Goal: Information Seeking & Learning: Find specific fact

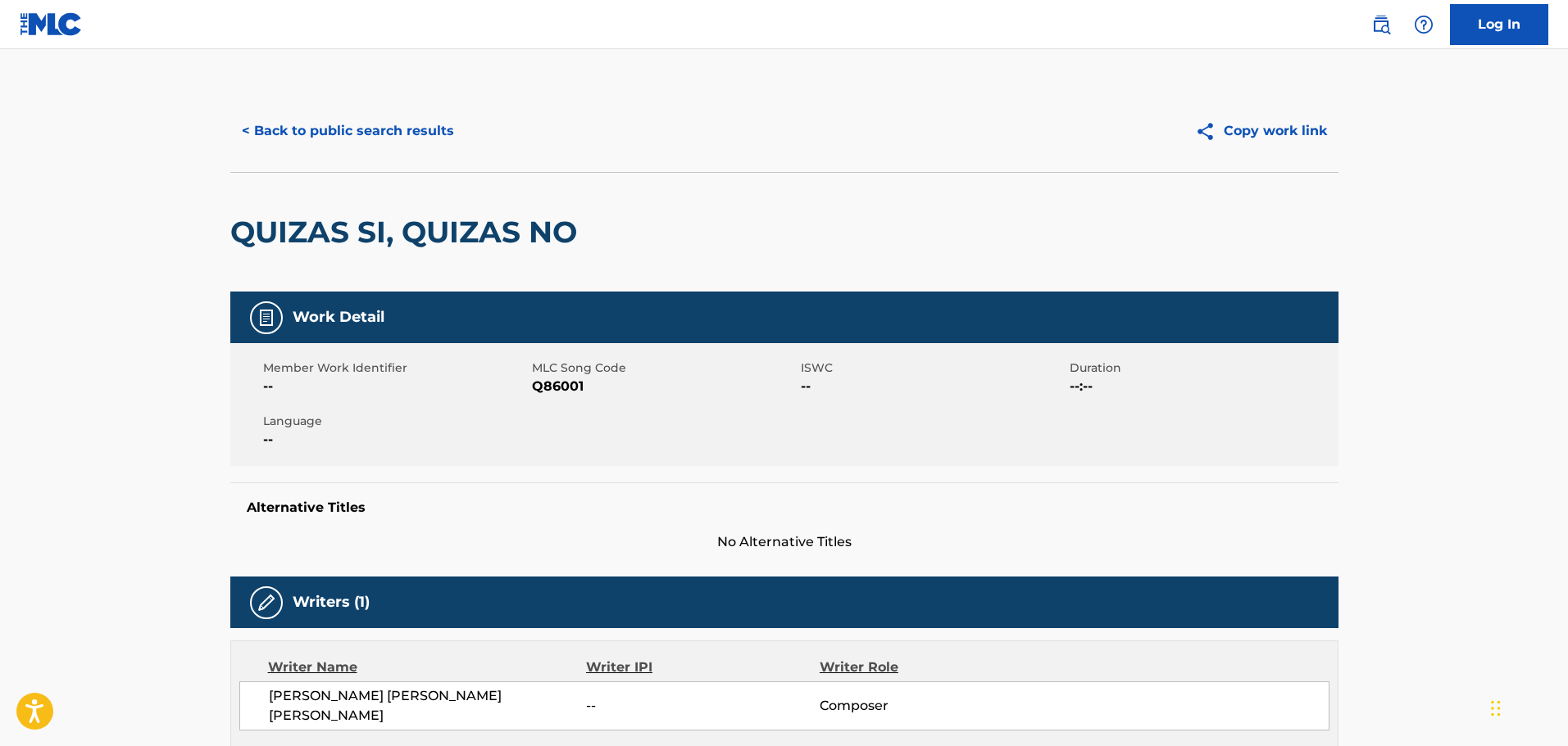
click at [320, 131] on button "< Back to public search results" at bounding box center [348, 131] width 235 height 41
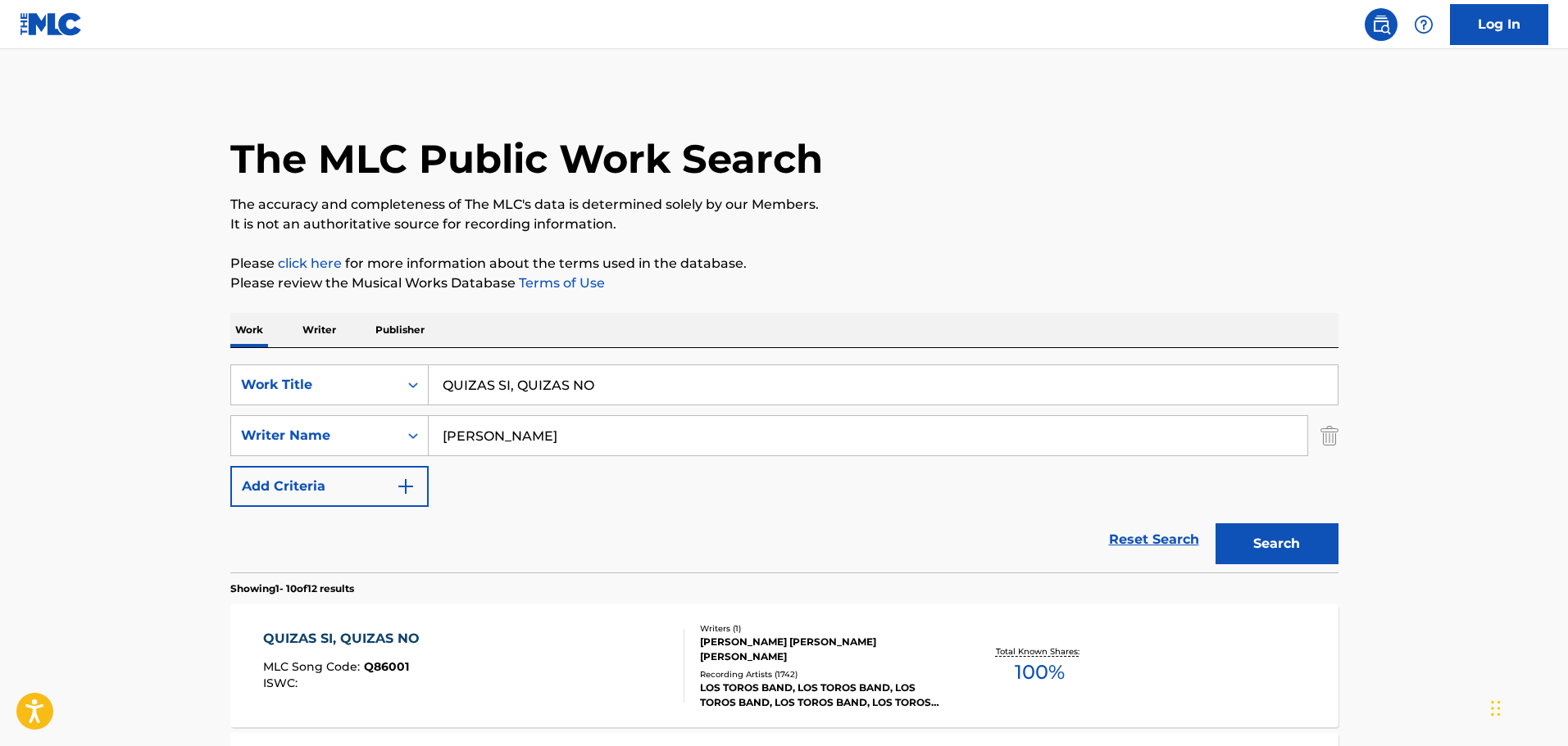
click at [546, 392] on input "QUIZAS SI, QUIZAS NO" at bounding box center [882, 384] width 909 height 39
paste input "Lo Que Hay X Aqui"
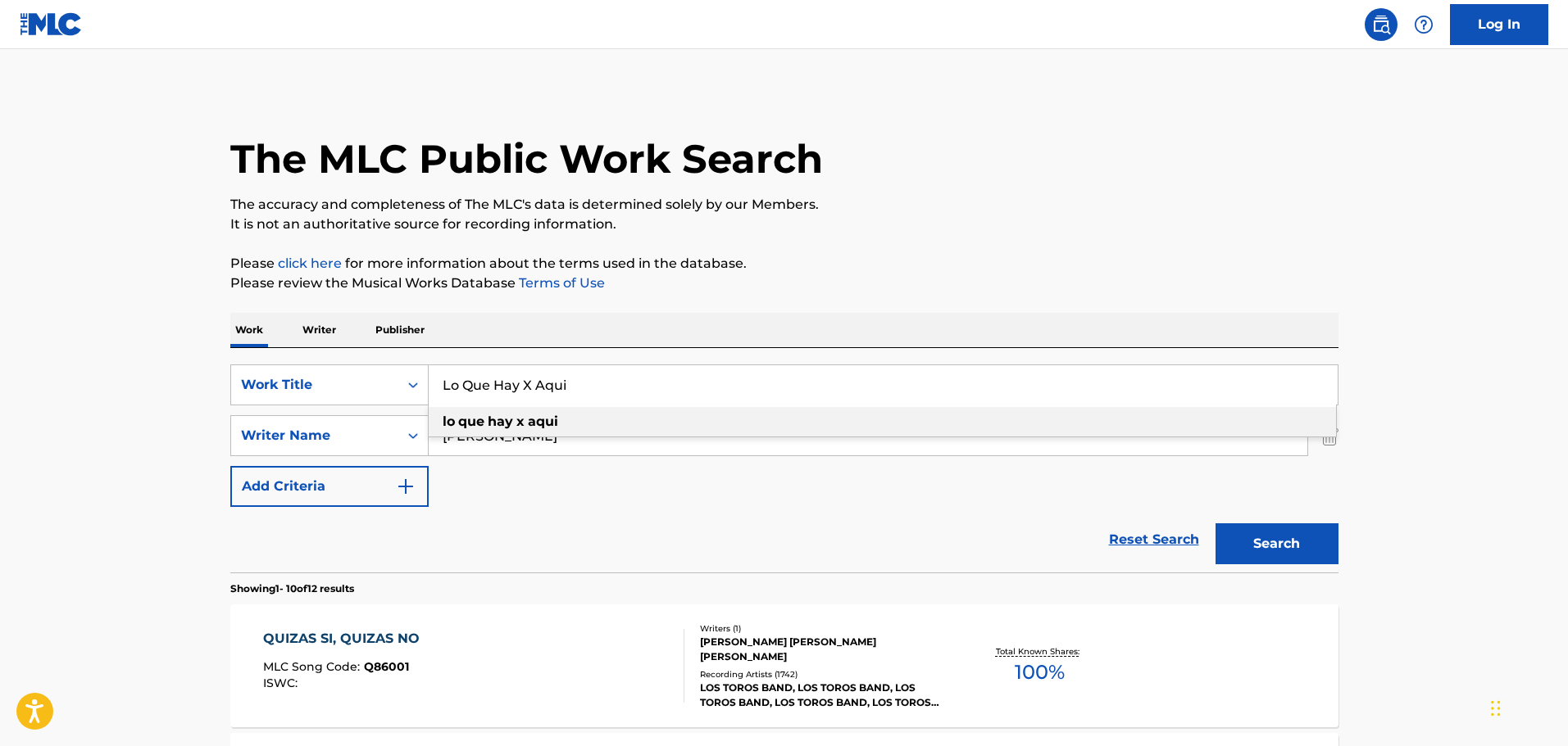
type input "Lo Que Hay X Aqui"
click at [683, 450] on input "[PERSON_NAME]" at bounding box center [867, 436] width 879 height 39
click at [679, 450] on input "[PERSON_NAME]" at bounding box center [867, 436] width 879 height 39
paste input "[PERSON_NAME]"
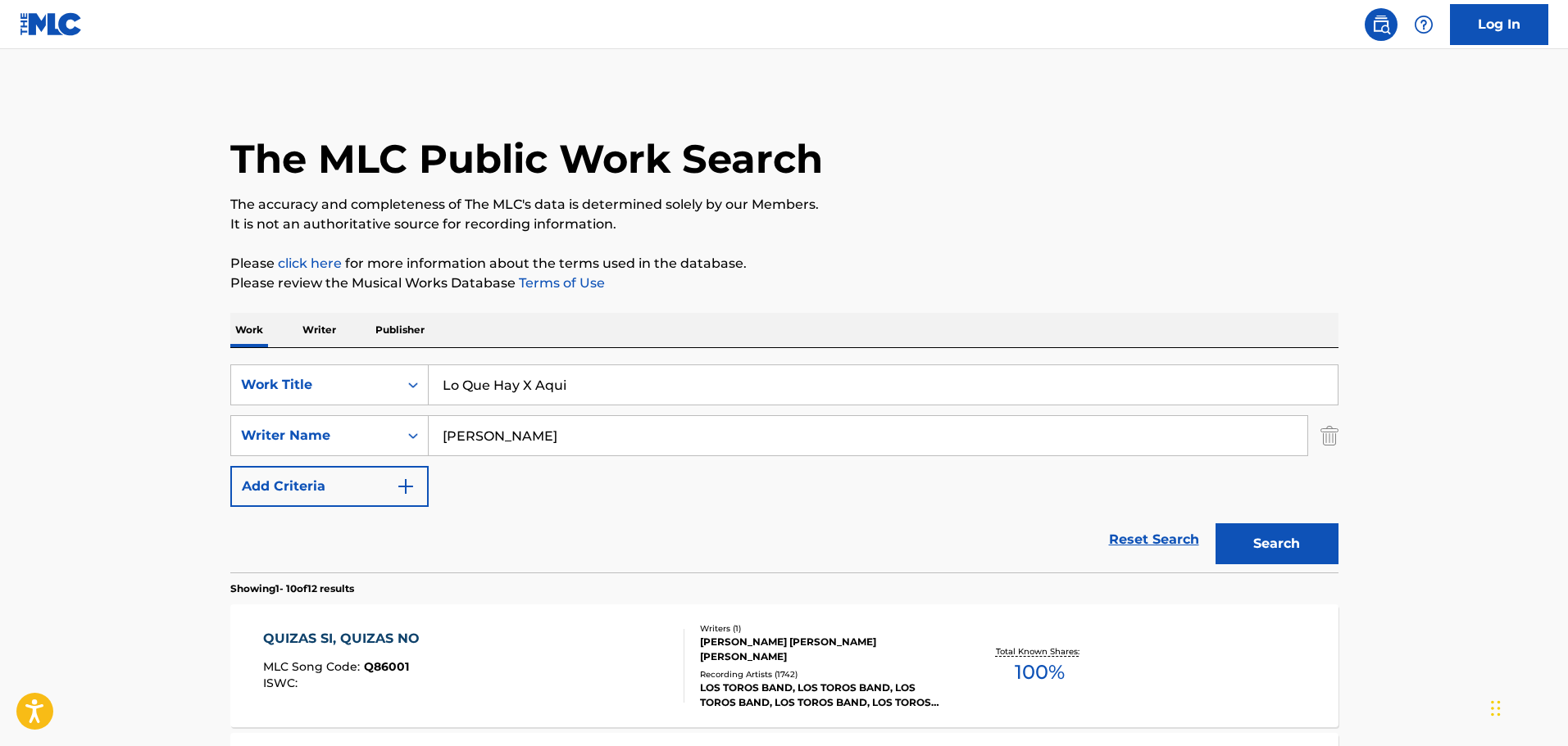
type input "[PERSON_NAME]"
click at [1332, 551] on button "Search" at bounding box center [1276, 543] width 123 height 41
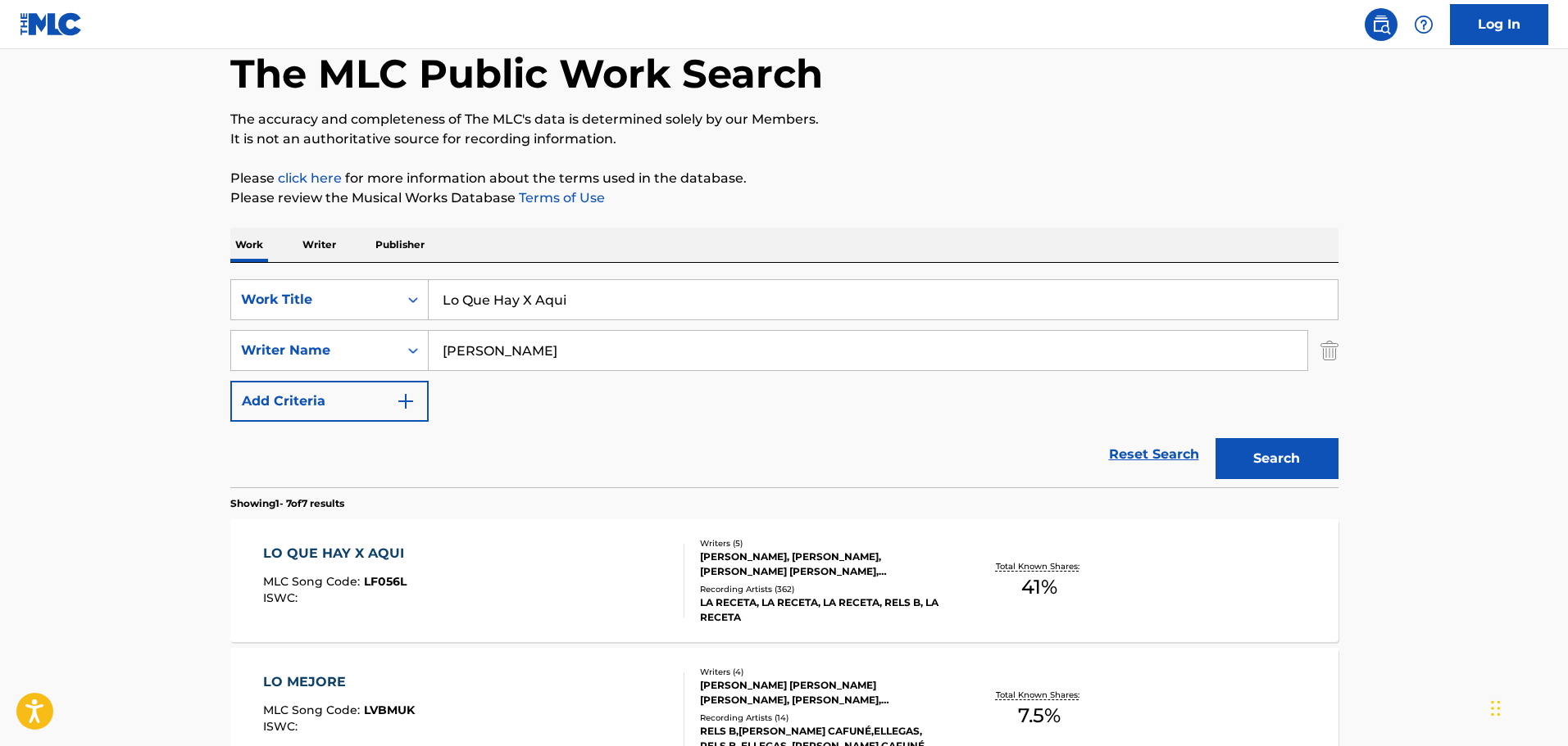
scroll to position [82, 0]
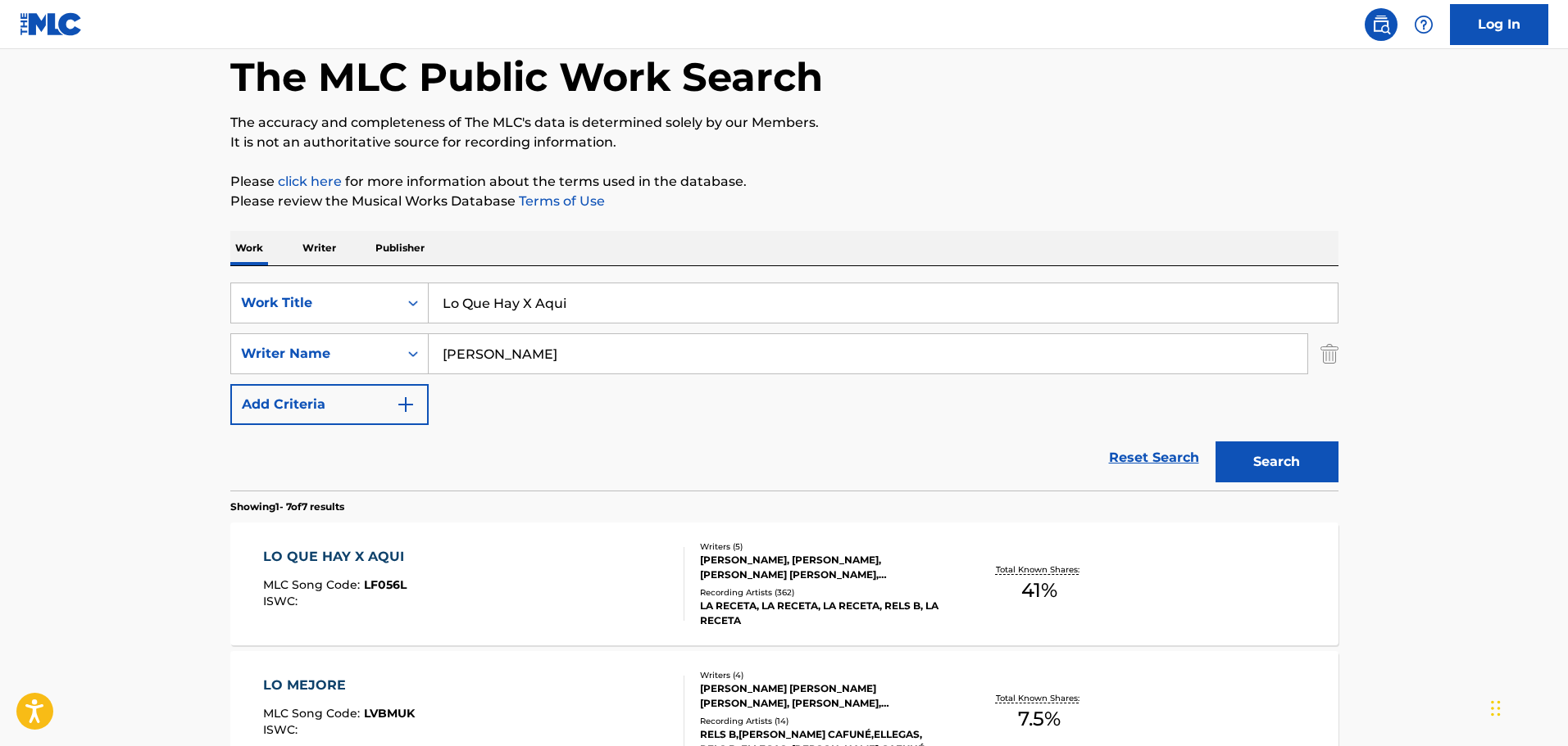
click at [781, 602] on div "LA RECETA, LA RECETA, LA RECETA, RELS B, LA RECETA" at bounding box center [823, 614] width 248 height 30
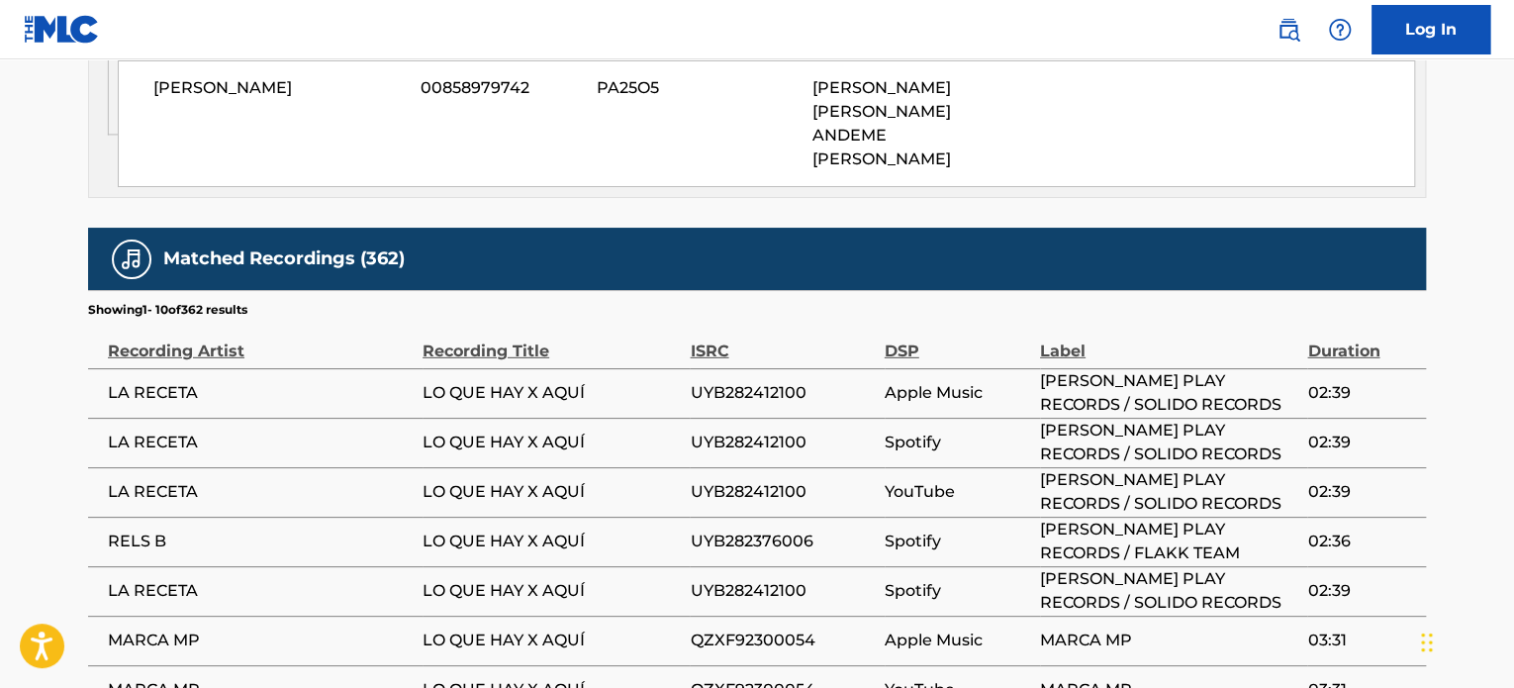
scroll to position [2980, 0]
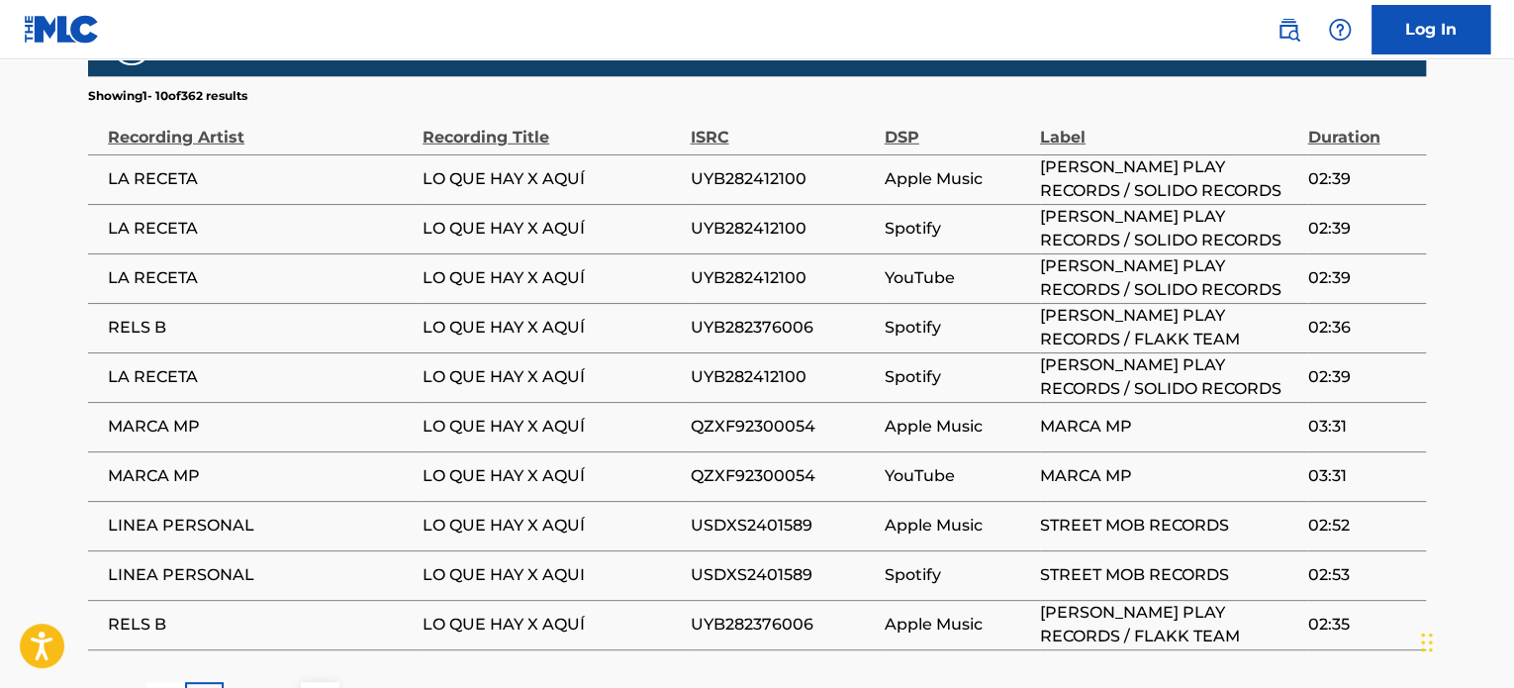
click at [259, 682] on div "2" at bounding box center [243, 701] width 39 height 39
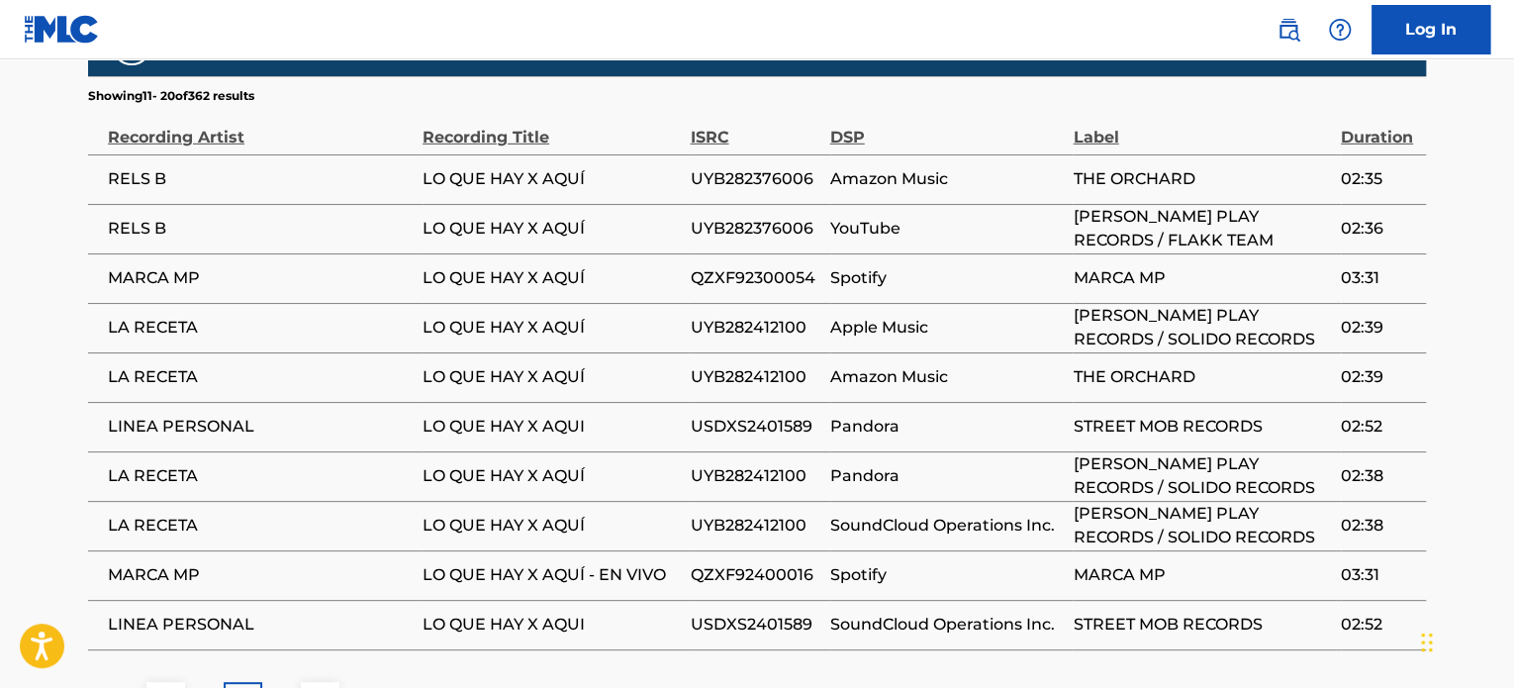
click at [259, 682] on div "2" at bounding box center [243, 701] width 39 height 39
click at [286, 682] on div "3" at bounding box center [281, 701] width 39 height 39
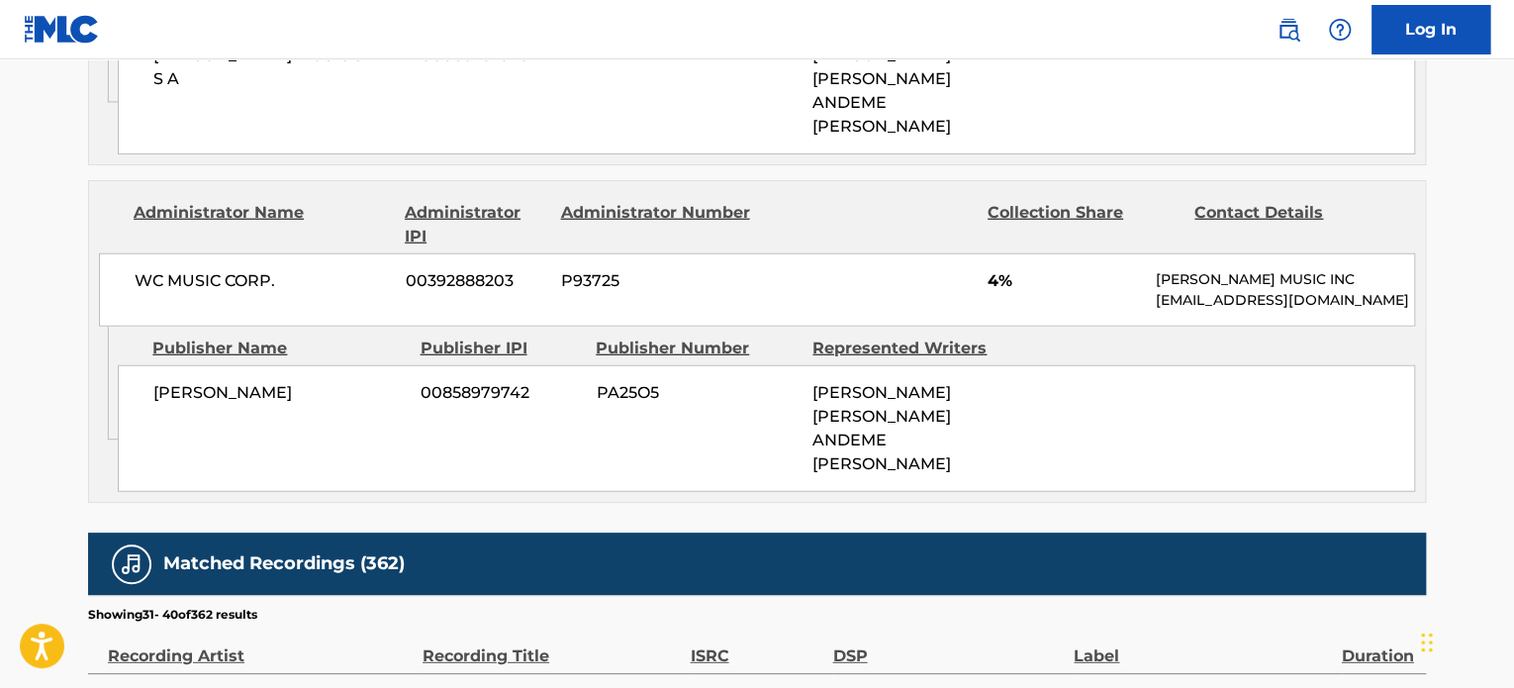
scroll to position [2881, 0]
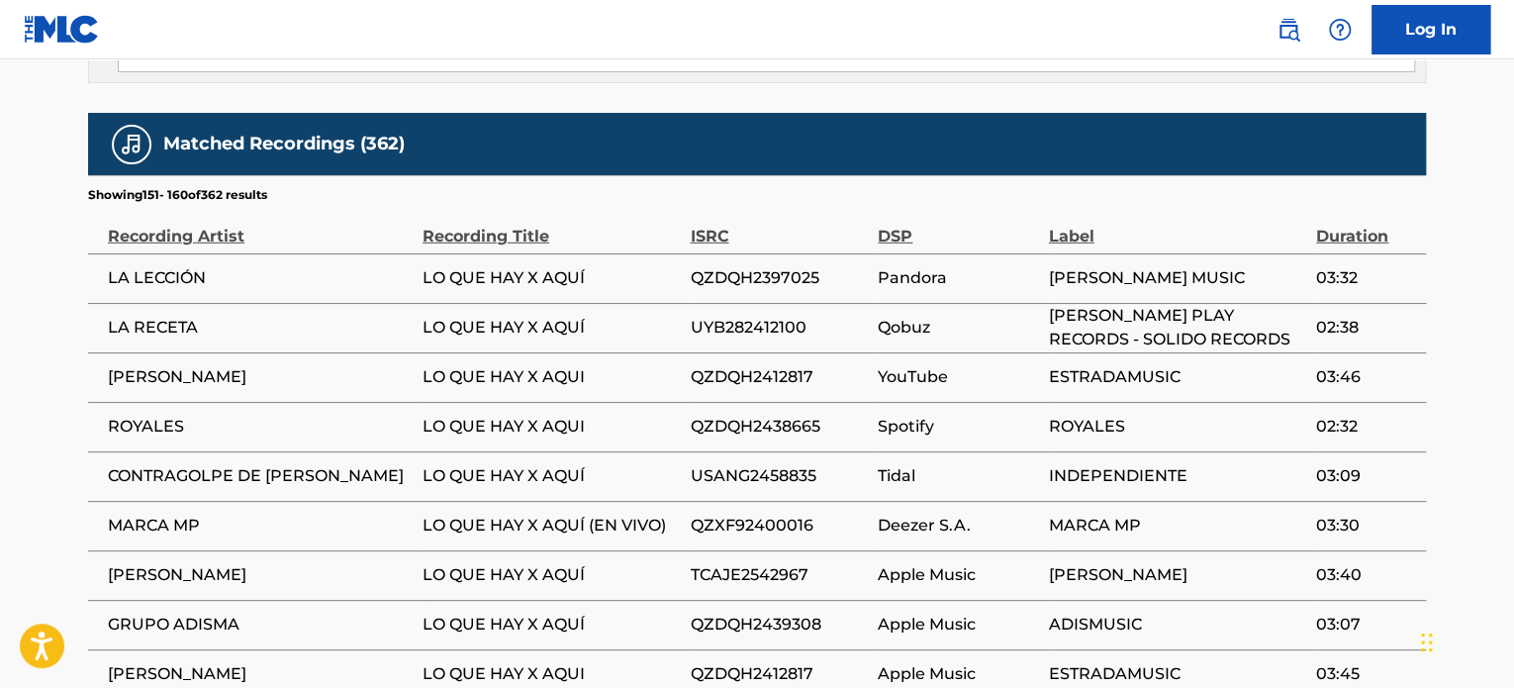
click at [283, 636] on div "Matched Recordings (362) Showing 151 - 160 of 362 results Recording Artist Reco…" at bounding box center [757, 477] width 1338 height 729
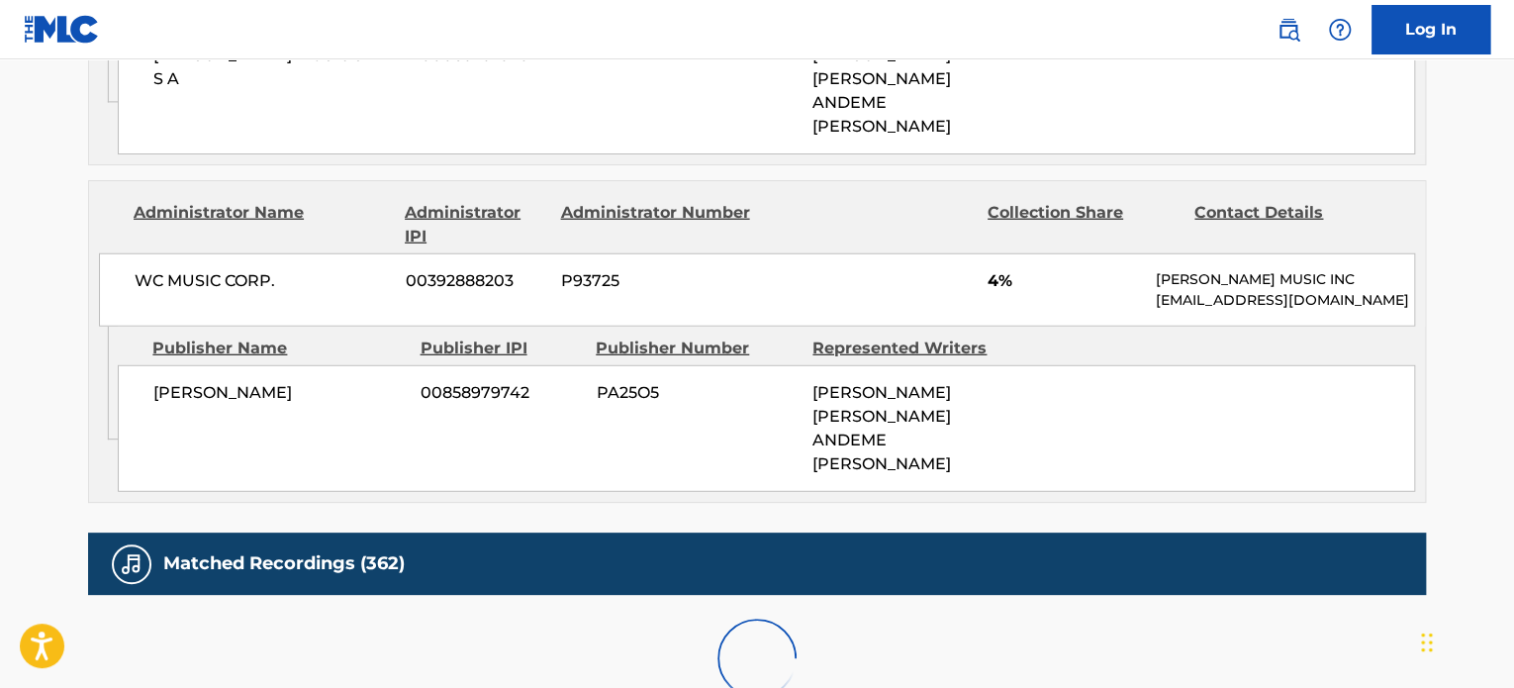
scroll to position [2584, 0]
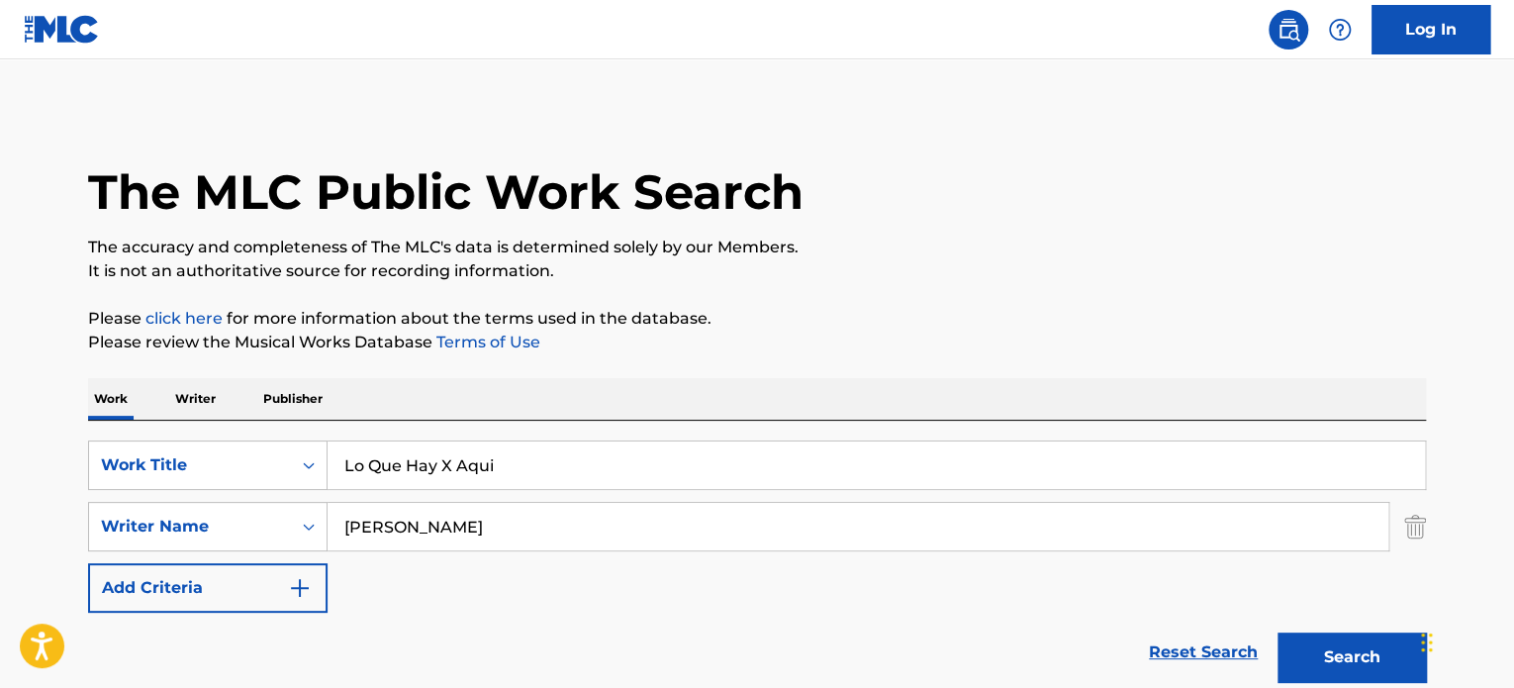
click at [563, 447] on input "Lo Que Hay X Aqui" at bounding box center [875, 464] width 1097 height 47
click at [563, 450] on input "Lo Que Hay X Aqui" at bounding box center [875, 464] width 1097 height 47
paste input "Chico De La Calle"
click at [511, 468] on input "Lo Que Hay X AquiChico De La Calle" at bounding box center [875, 464] width 1097 height 47
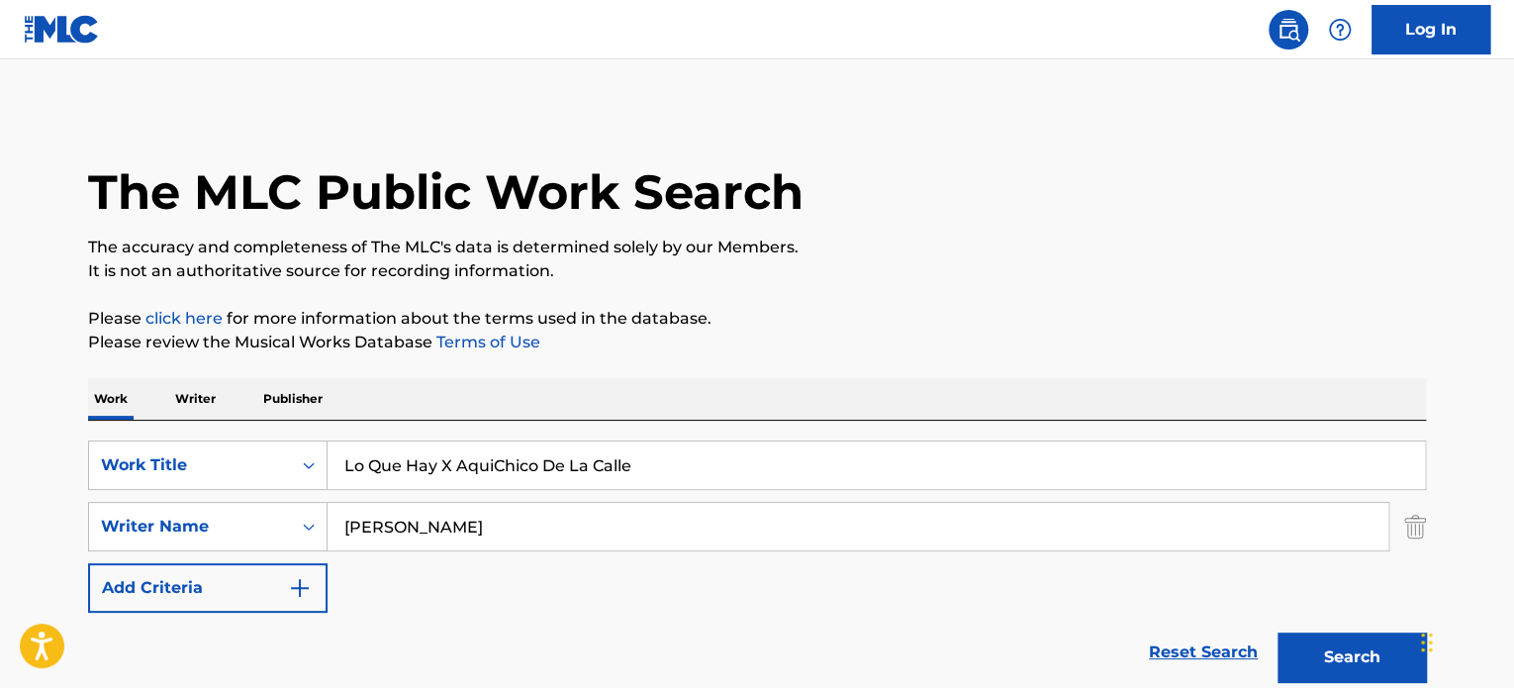
click at [511, 468] on input "Lo Que Hay X AquiChico De La Calle" at bounding box center [875, 464] width 1097 height 47
paste input "Search Form"
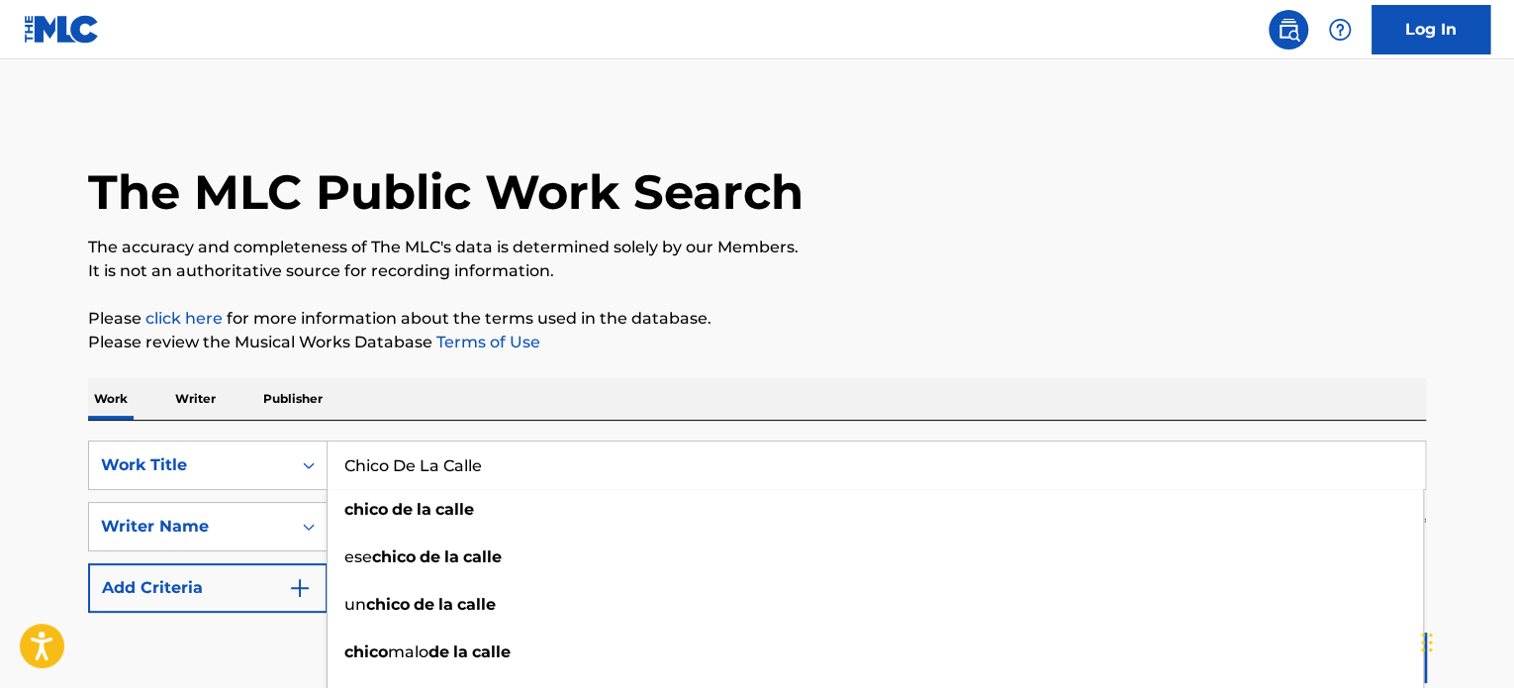
type input "Chico De La Calle"
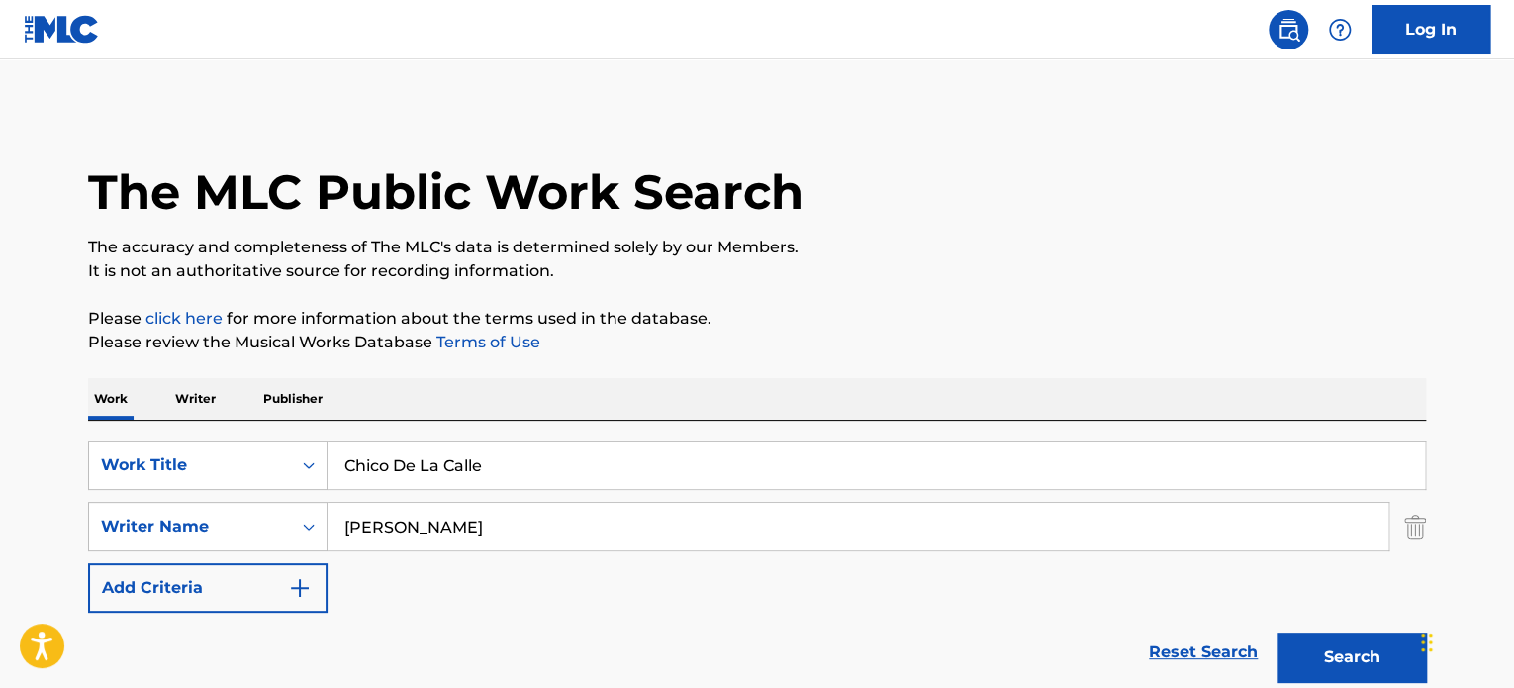
drag, startPoint x: 530, startPoint y: 525, endPoint x: 78, endPoint y: 548, distance: 452.7
click at [1277, 632] on button "Search" at bounding box center [1351, 656] width 148 height 49
drag, startPoint x: 215, startPoint y: 541, endPoint x: 66, endPoint y: 541, distance: 148.4
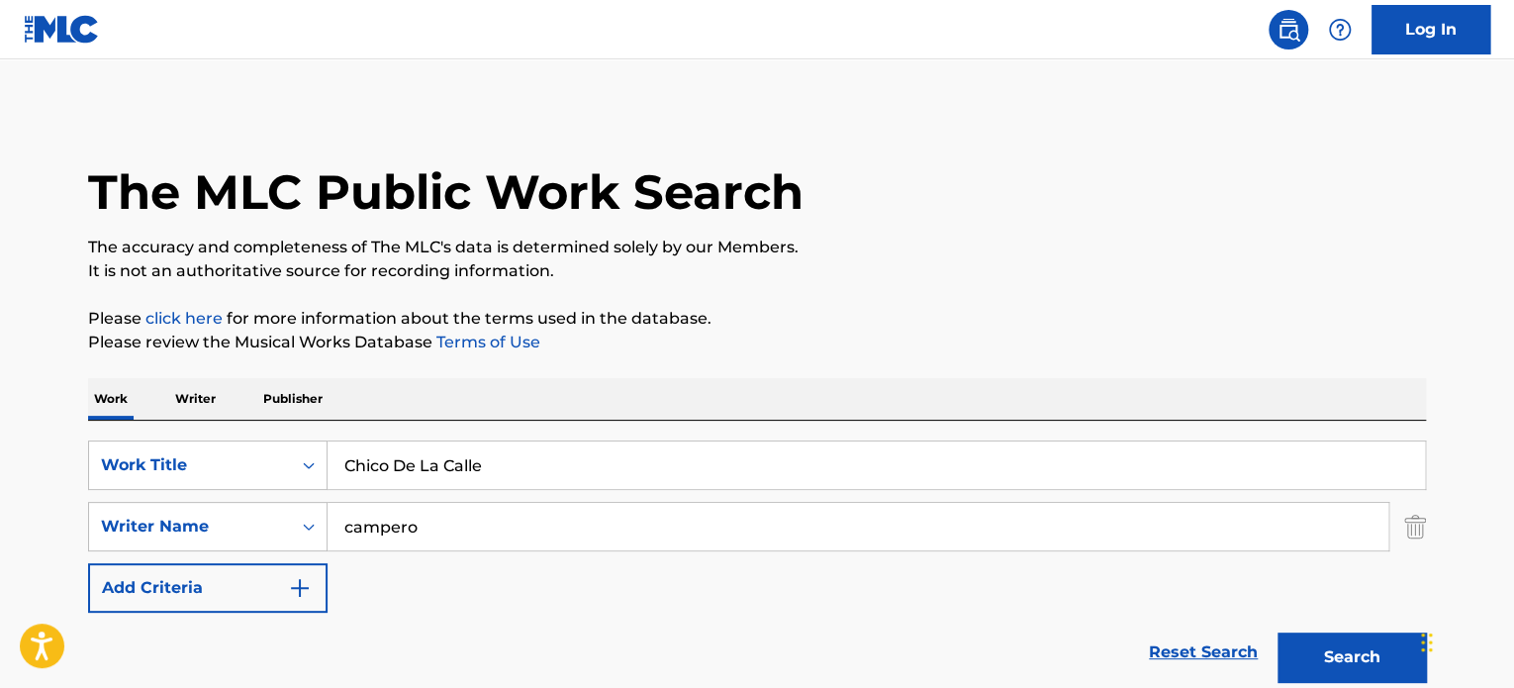
type input "b"
click at [1277, 632] on button "Search" at bounding box center [1351, 656] width 148 height 49
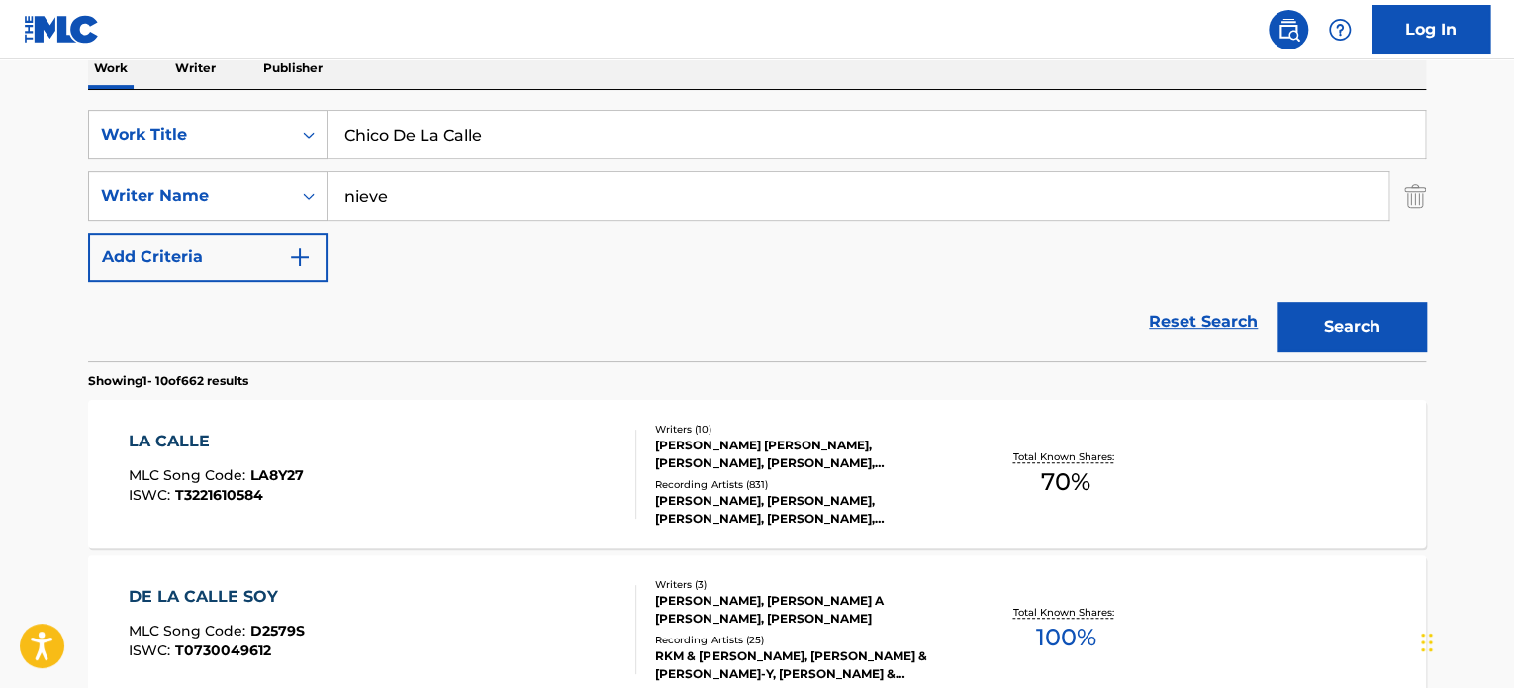
scroll to position [297, 0]
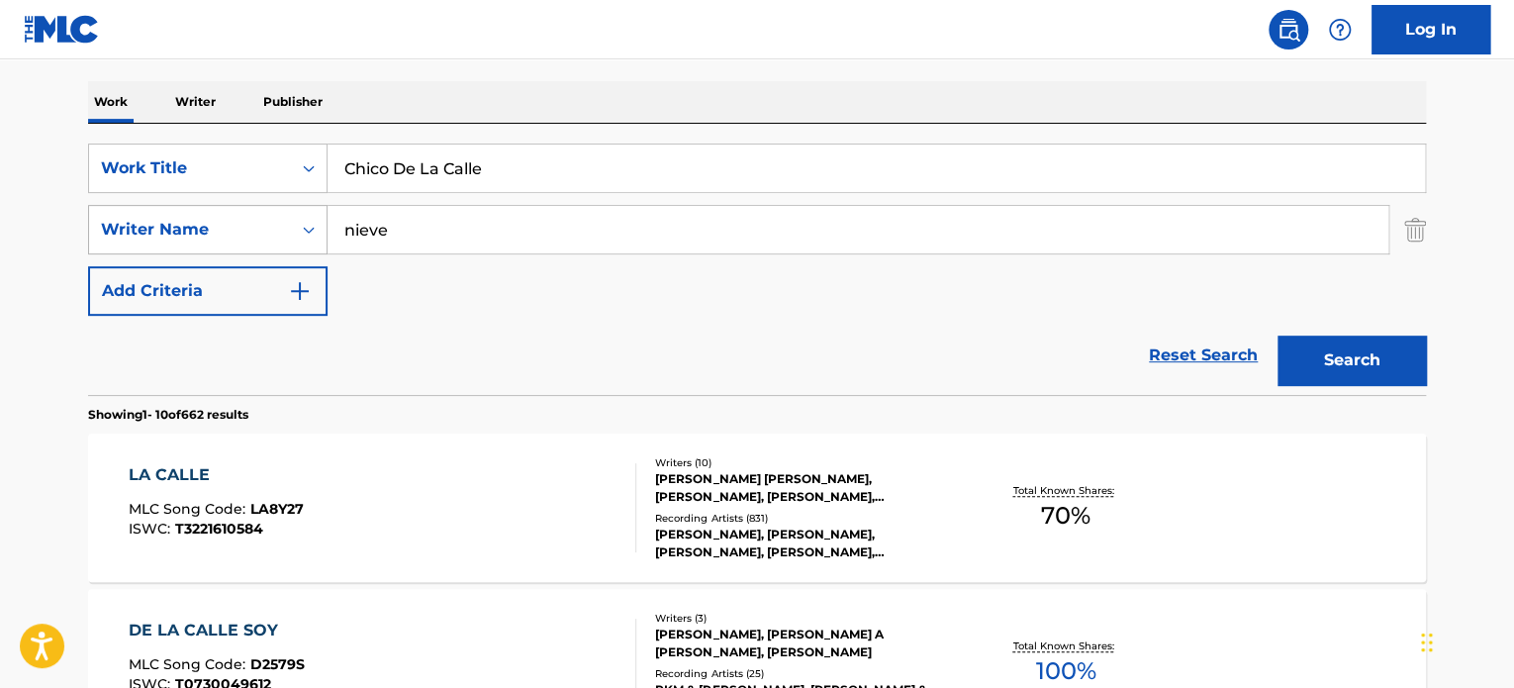
drag, startPoint x: 429, startPoint y: 232, endPoint x: 249, endPoint y: 238, distance: 180.2
click at [244, 240] on div "SearchWithCriteria8a01ba27-b16e-4fea-83fc-af20cdb68c1c Writer Name nieve" at bounding box center [757, 229] width 1338 height 49
paste input "[PERSON_NAME]"
click at [1277, 335] on button "Search" at bounding box center [1351, 359] width 148 height 49
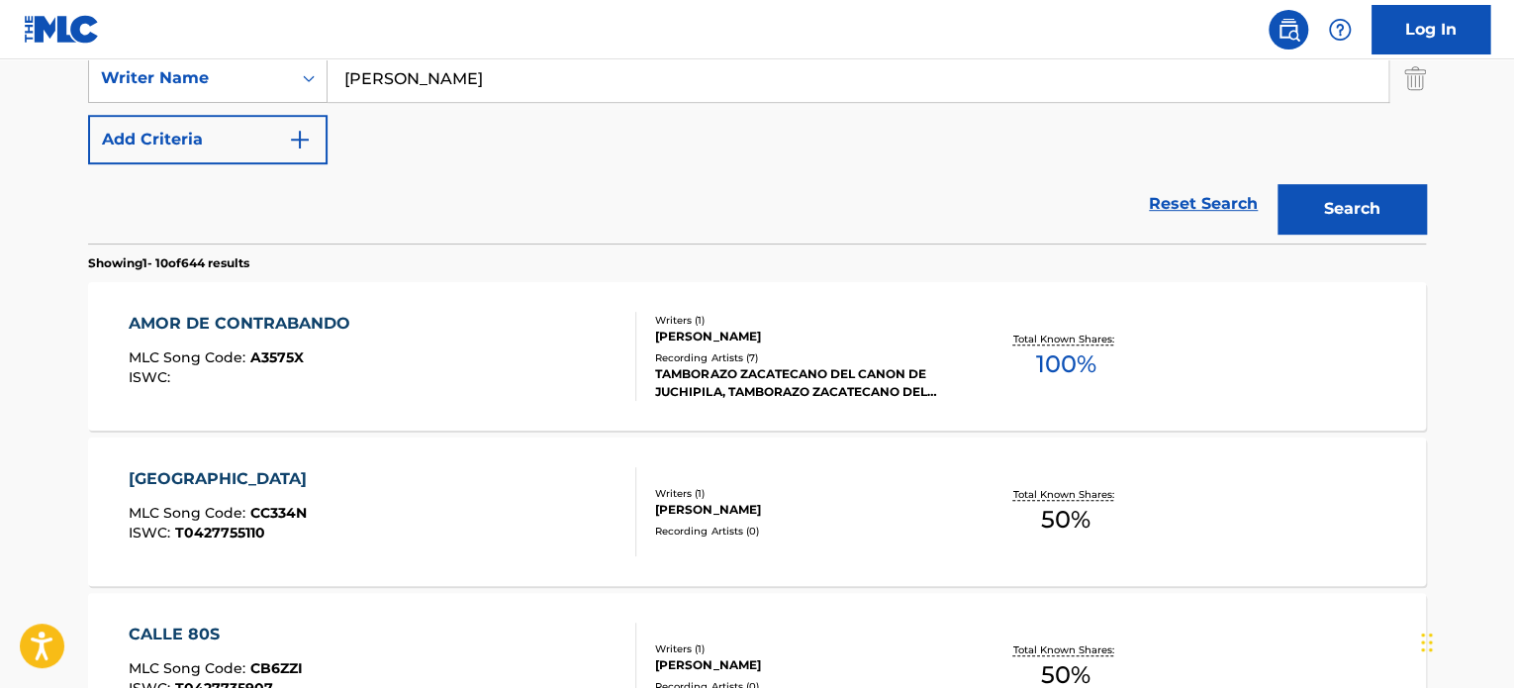
scroll to position [198, 0]
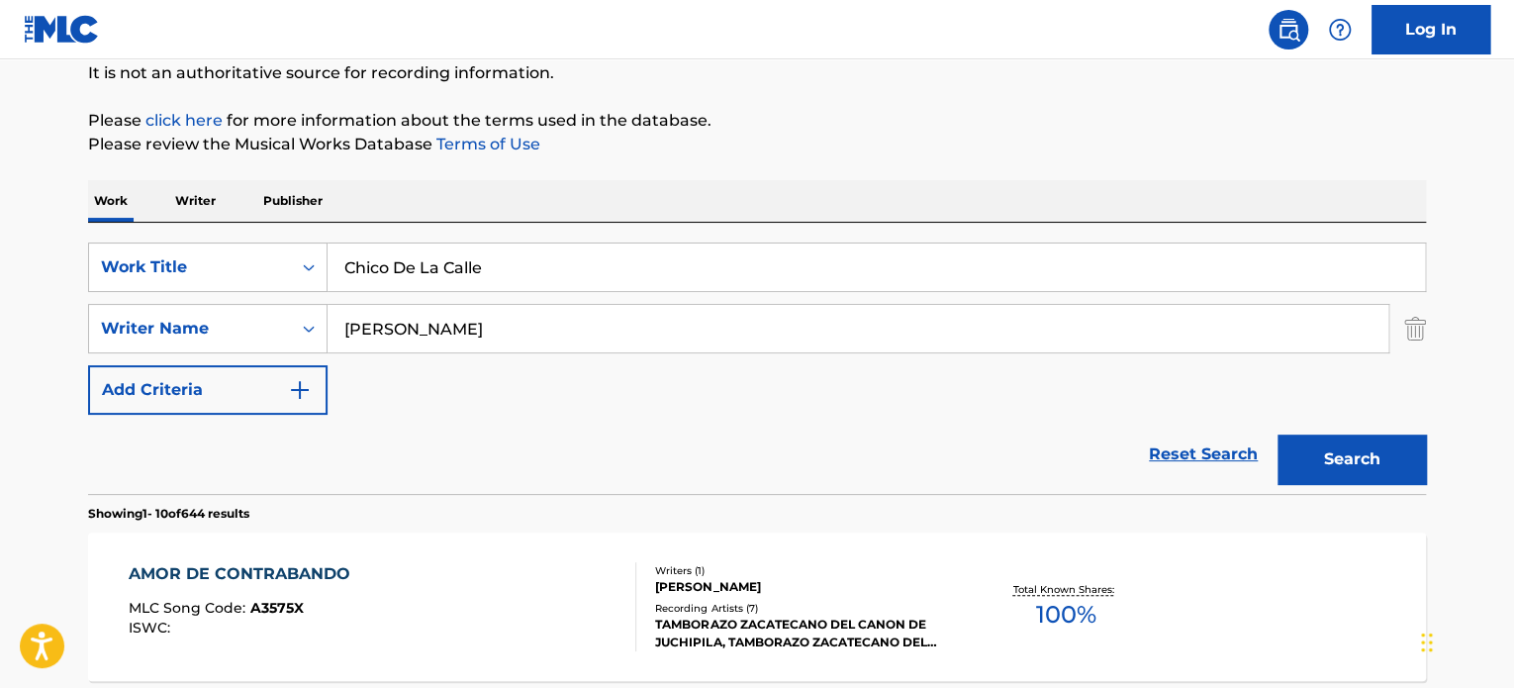
click at [416, 316] on input "[PERSON_NAME]" at bounding box center [857, 328] width 1061 height 47
paste input "CAMPER"
click at [403, 344] on input "[PERSON_NAME]" at bounding box center [857, 328] width 1061 height 47
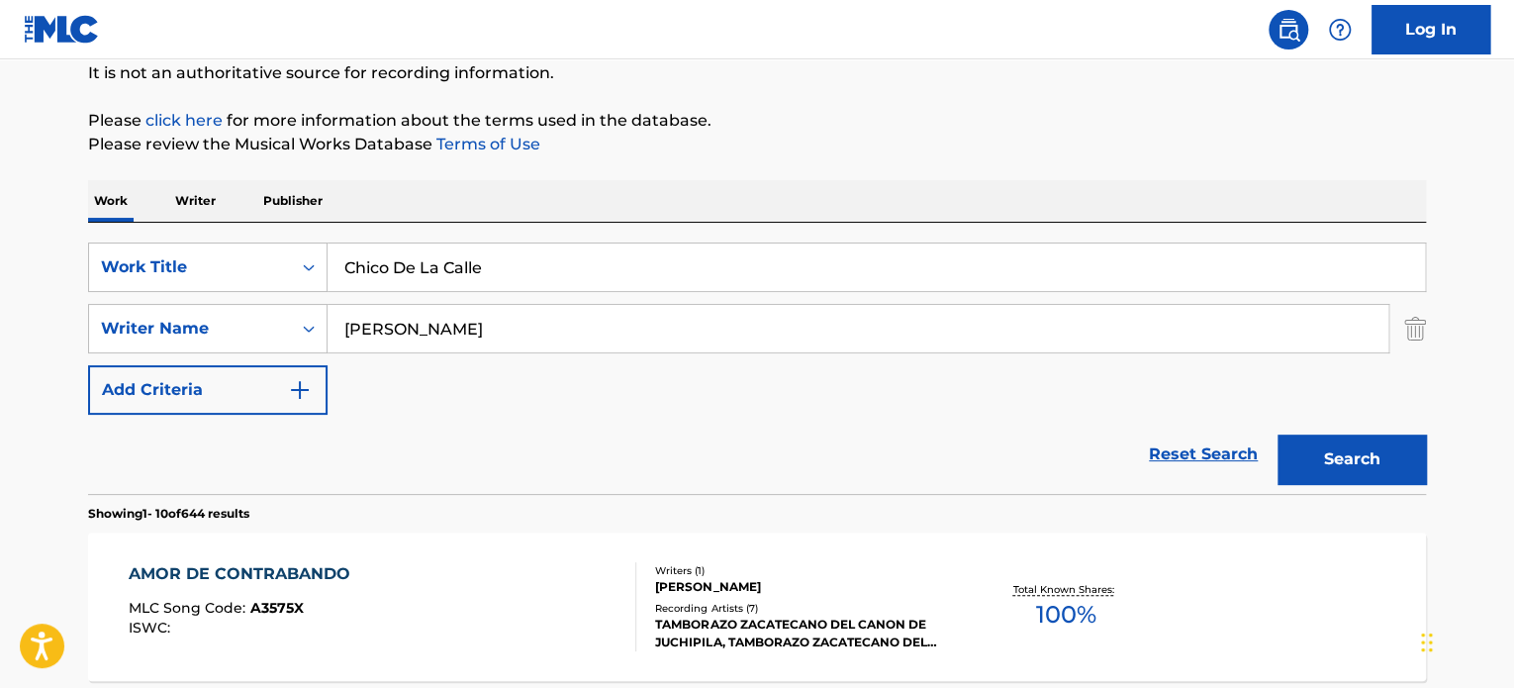
click at [403, 344] on input "[PERSON_NAME]" at bounding box center [857, 328] width 1061 height 47
paste input "Search Form"
click at [1277, 434] on button "Search" at bounding box center [1351, 458] width 148 height 49
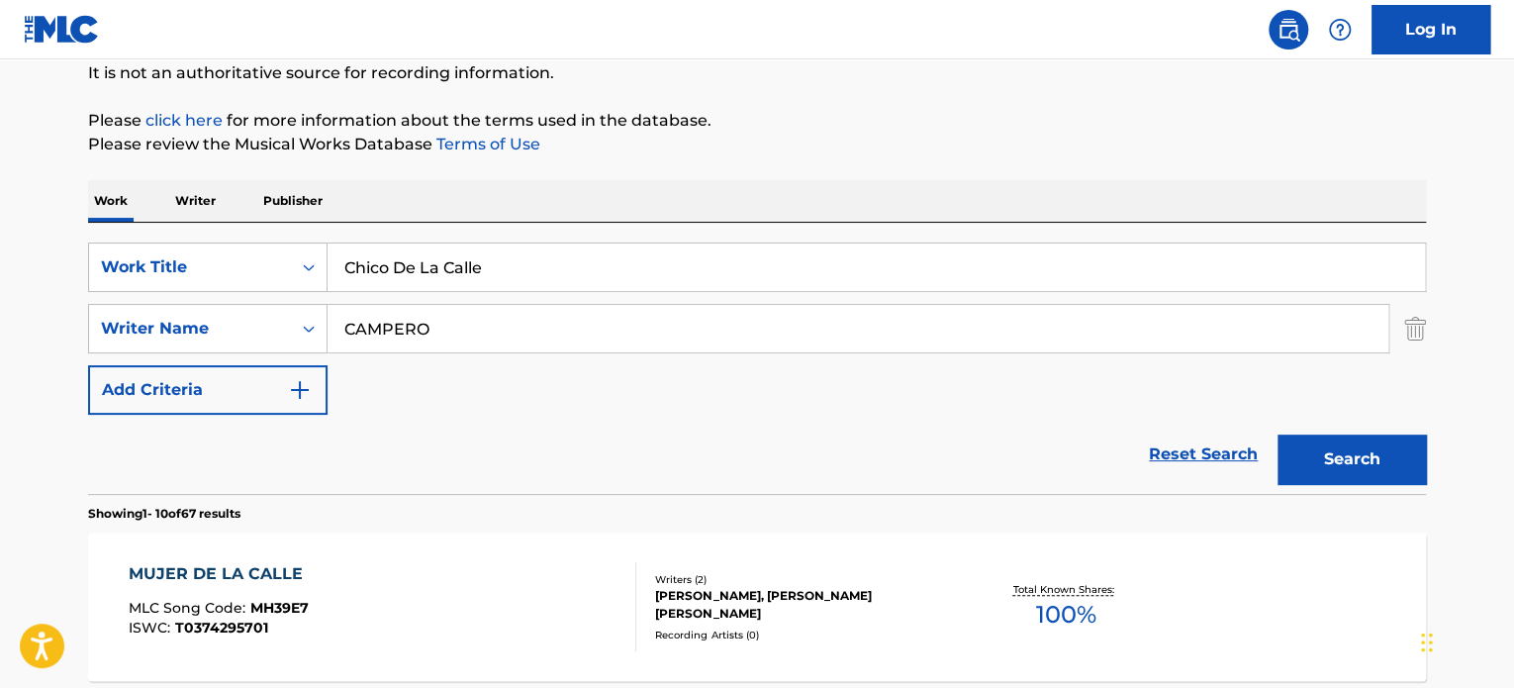
scroll to position [0, 0]
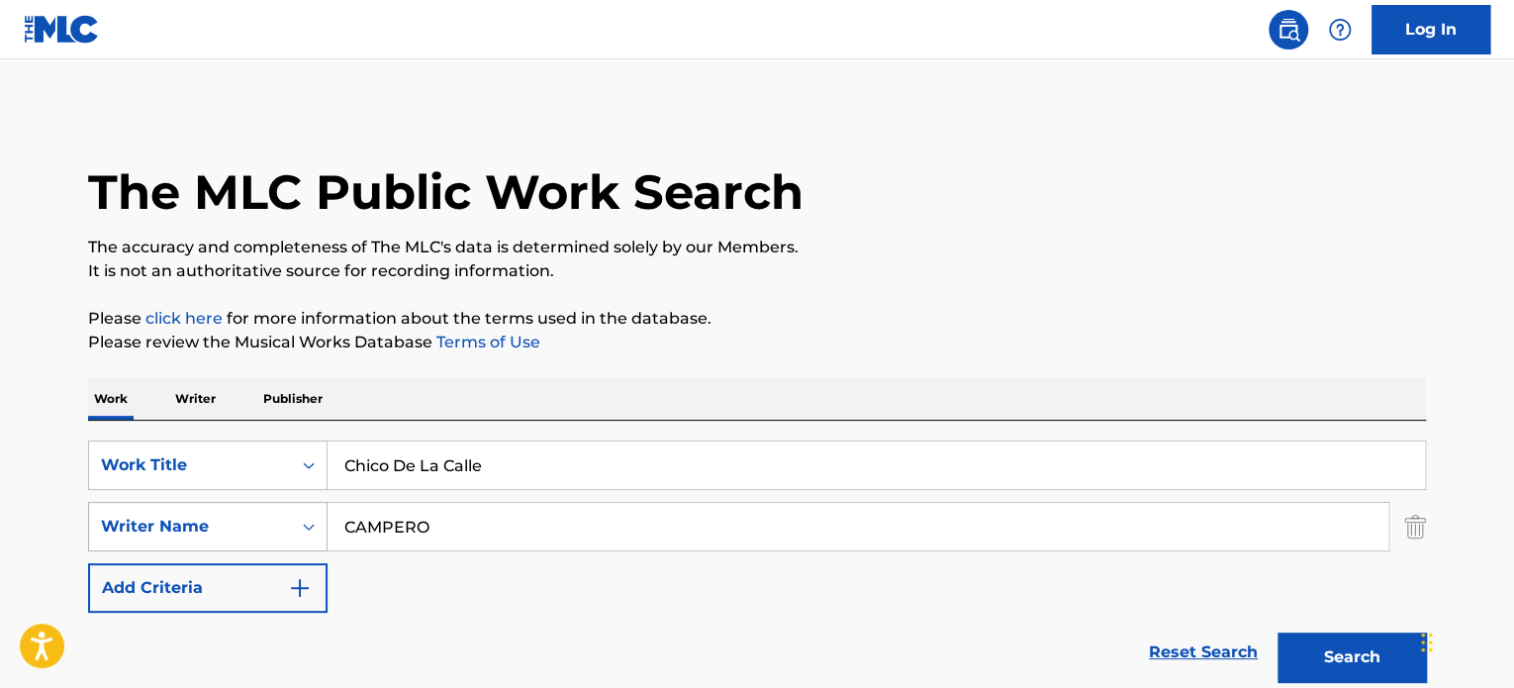
drag, startPoint x: 320, startPoint y: 534, endPoint x: 266, endPoint y: 534, distance: 53.4
click at [266, 534] on div "SearchWithCriteria8a01ba27-b16e-4fea-83fc-af20cdb68c1c Writer Name CAMPERO" at bounding box center [757, 526] width 1338 height 49
paste input "[PERSON_NAME]"
type input "[PERSON_NAME]"
click at [1349, 662] on button "Search" at bounding box center [1351, 656] width 148 height 49
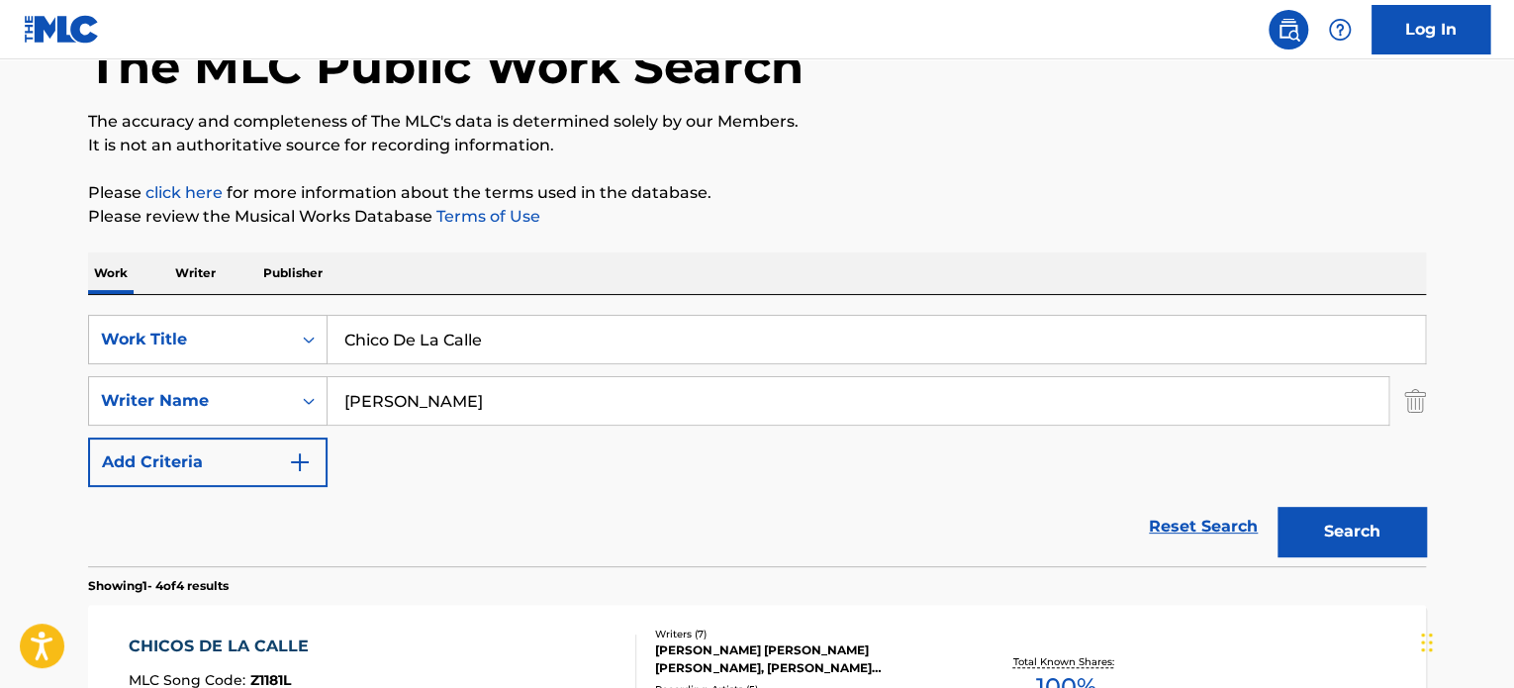
scroll to position [396, 0]
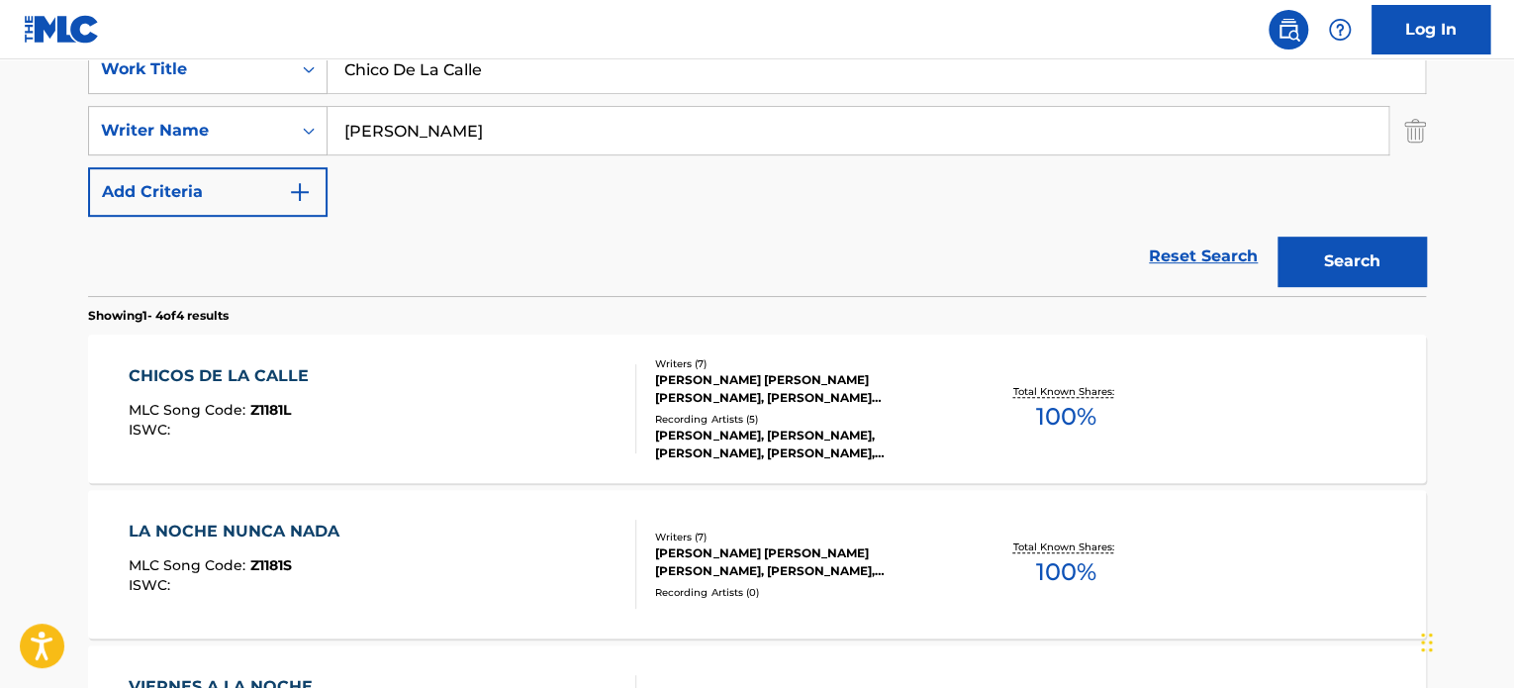
click at [639, 442] on div "Writers ( 7 ) [PERSON_NAME] [PERSON_NAME] [PERSON_NAME], [PERSON_NAME] [PERSON_…" at bounding box center [795, 409] width 318 height 106
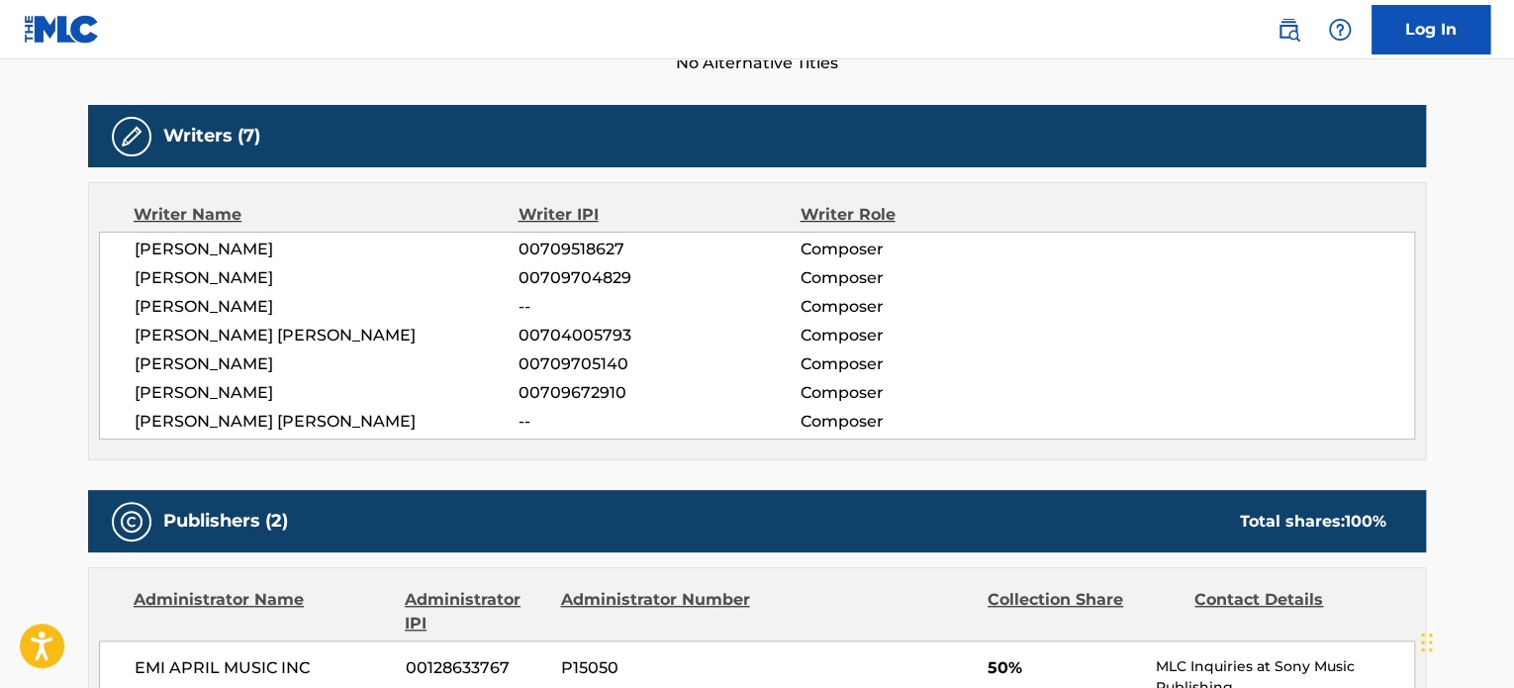
scroll to position [558, 0]
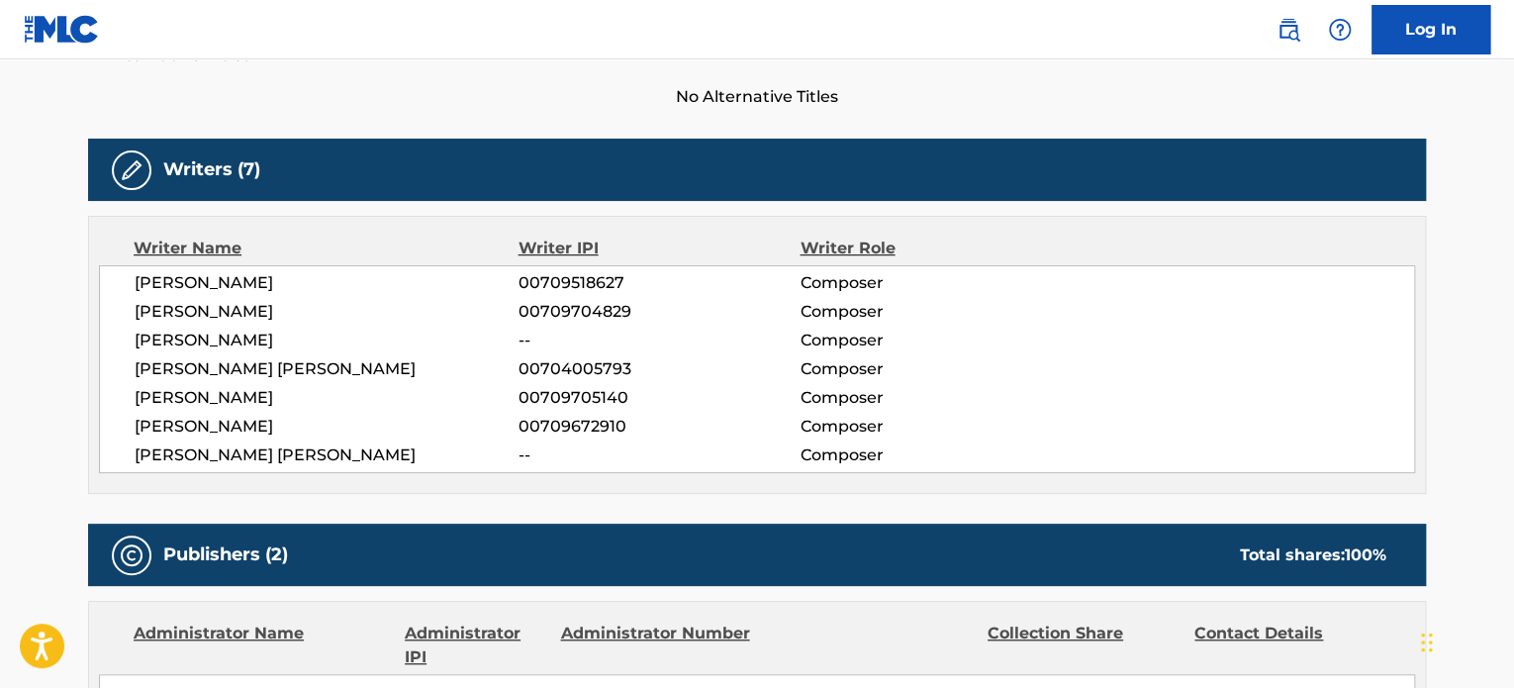
drag, startPoint x: 357, startPoint y: 391, endPoint x: 293, endPoint y: 402, distance: 65.2
click at [293, 402] on span "[PERSON_NAME]" at bounding box center [327, 398] width 384 height 24
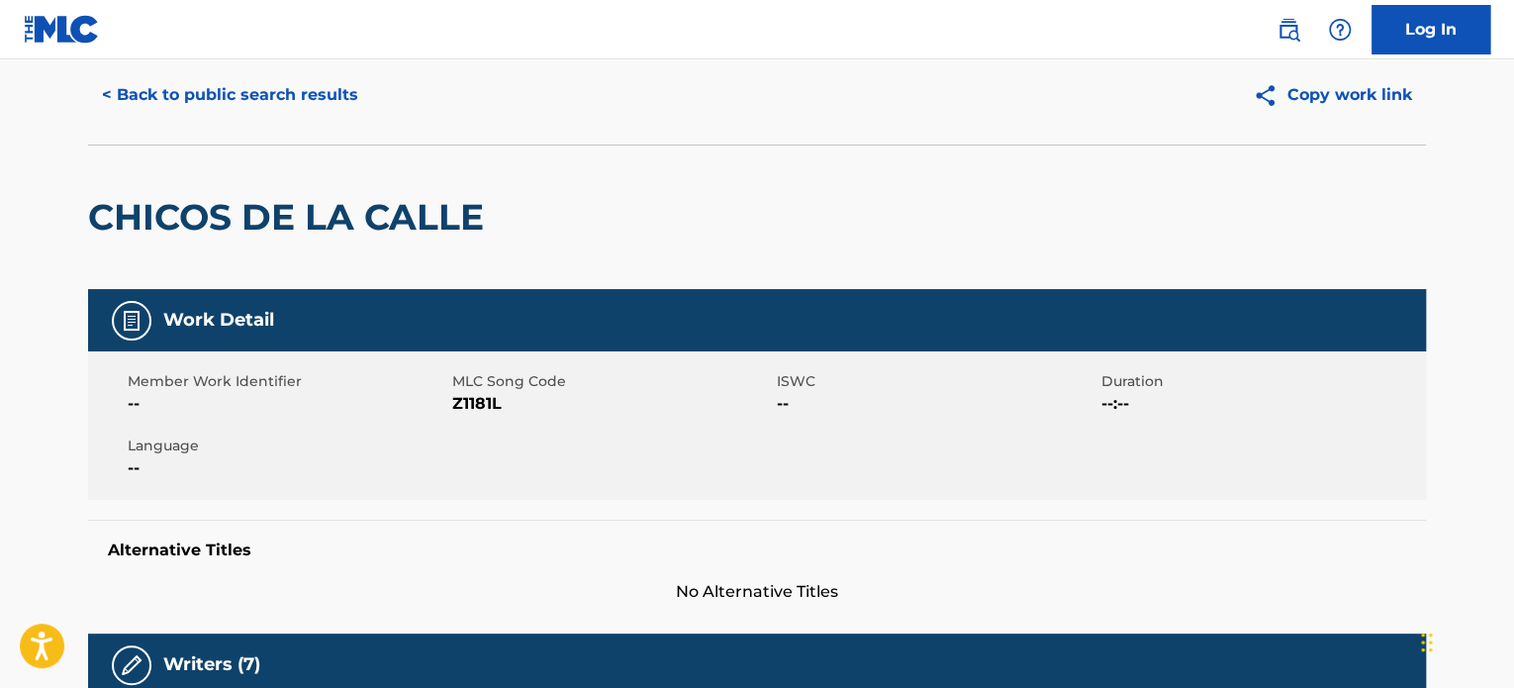
scroll to position [0, 0]
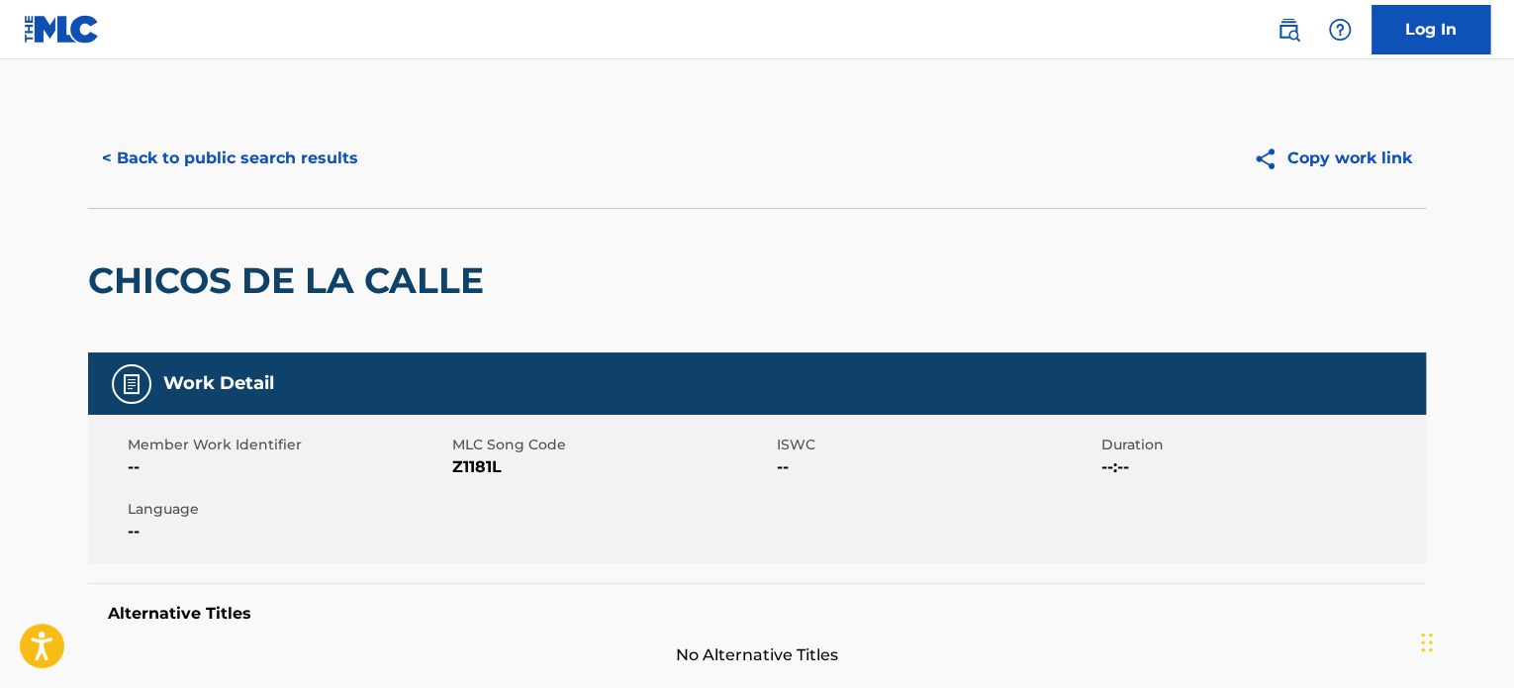
click at [480, 465] on span "Z1181L" at bounding box center [612, 467] width 320 height 24
copy span "Z1181L"
